Goal: Task Accomplishment & Management: Use online tool/utility

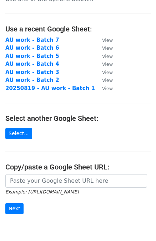
scroll to position [19, 0]
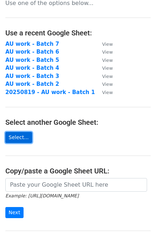
click at [19, 137] on link "Select..." at bounding box center [18, 137] width 27 height 11
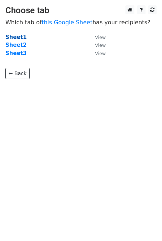
click at [17, 37] on strong "Sheet1" at bounding box center [15, 37] width 21 height 6
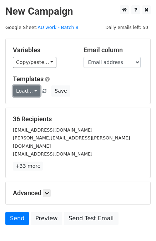
click at [33, 93] on link "Load..." at bounding box center [27, 90] width 28 height 11
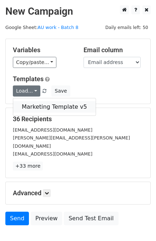
click at [43, 105] on link "Marketing Template v5" at bounding box center [54, 106] width 83 height 11
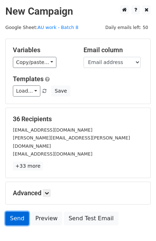
click at [15, 212] on link "Send" at bounding box center [17, 219] width 24 height 14
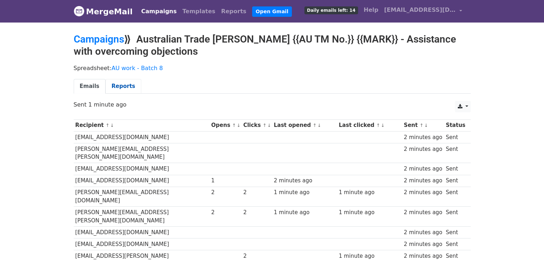
click at [118, 86] on link "Reports" at bounding box center [123, 86] width 36 height 15
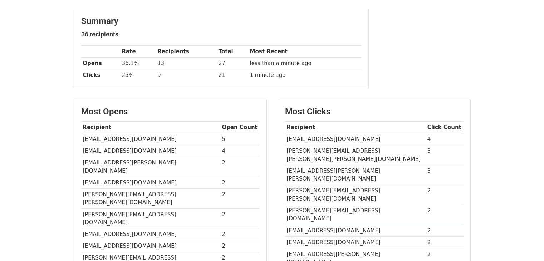
scroll to position [107, 0]
